Goal: Understand process/instructions: Learn how to perform a task or action

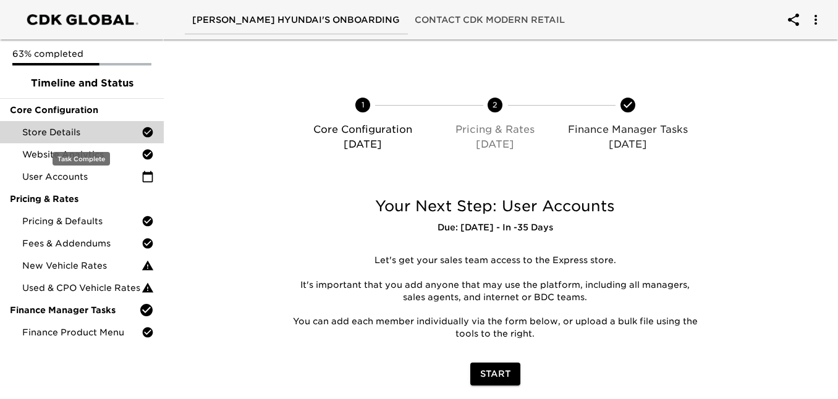
click at [94, 138] on span "Store Details" at bounding box center [81, 132] width 119 height 12
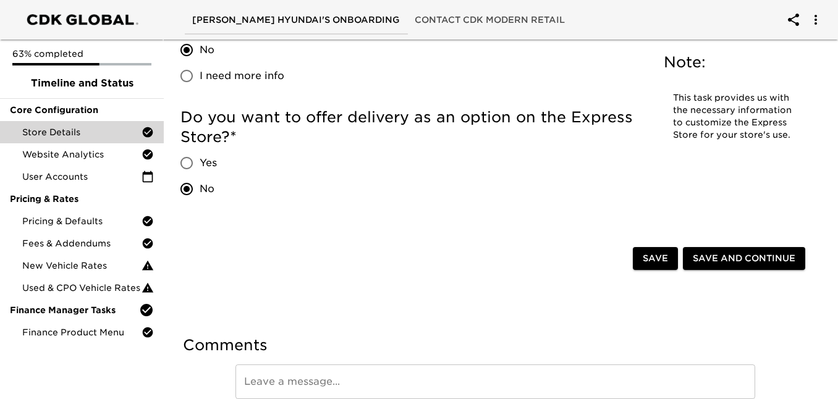
scroll to position [2963, 0]
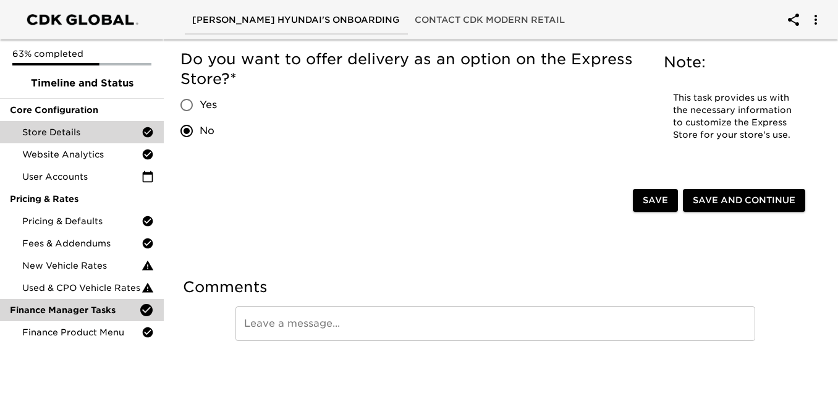
click at [92, 318] on div "Finance Manager Tasks" at bounding box center [82, 310] width 164 height 22
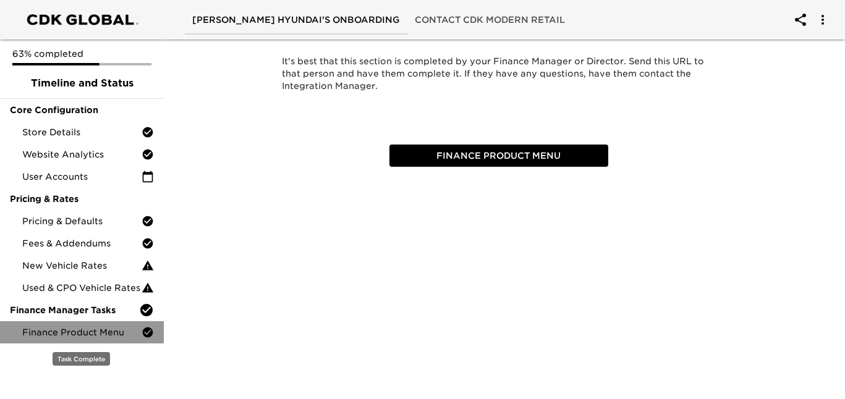
click at [92, 333] on span "Finance Product Menu" at bounding box center [81, 332] width 119 height 12
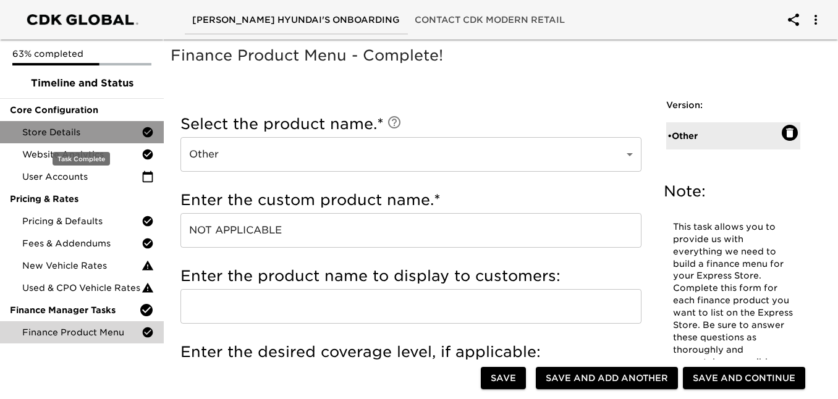
click at [74, 138] on span "Store Details" at bounding box center [81, 132] width 119 height 12
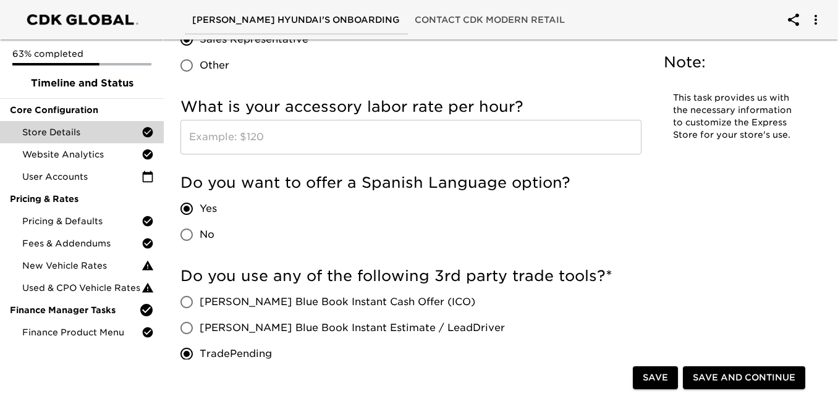
scroll to position [2324, 0]
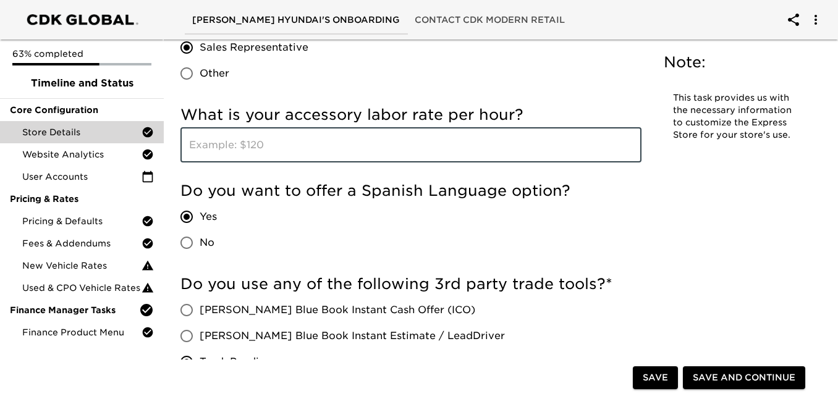
click at [304, 145] on input "text" at bounding box center [411, 145] width 461 height 35
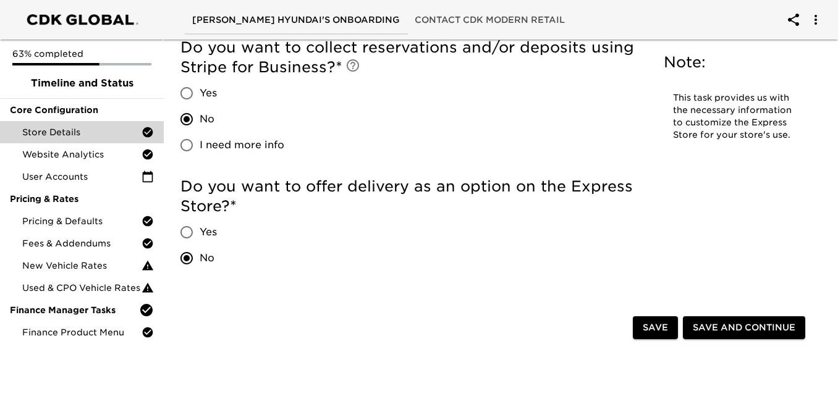
scroll to position [2752, 0]
